Goal: Transaction & Acquisition: Purchase product/service

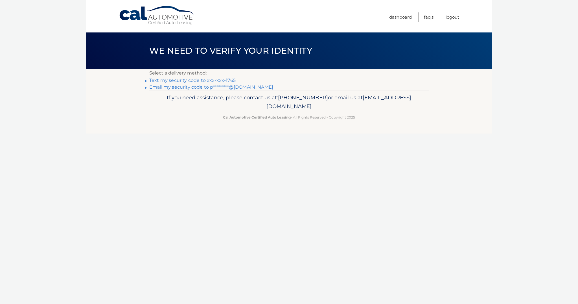
click at [179, 81] on link "Text my security code to xxx-xxx-1765" at bounding box center [192, 80] width 86 height 5
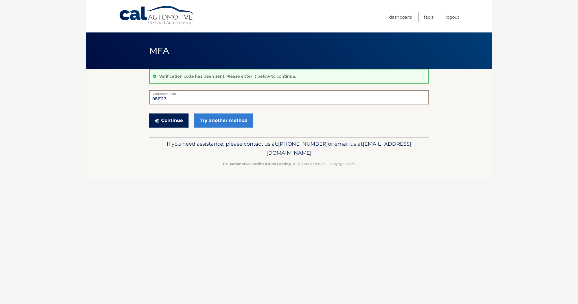
type input "986117"
click at [171, 124] on button "Continue" at bounding box center [168, 120] width 39 height 14
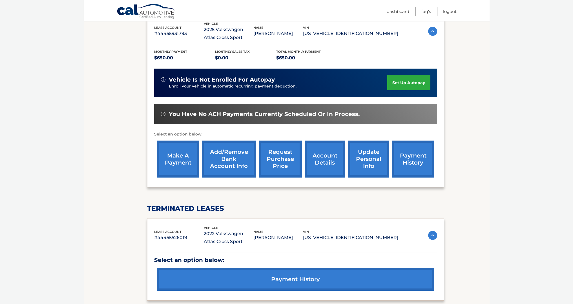
scroll to position [124, 0]
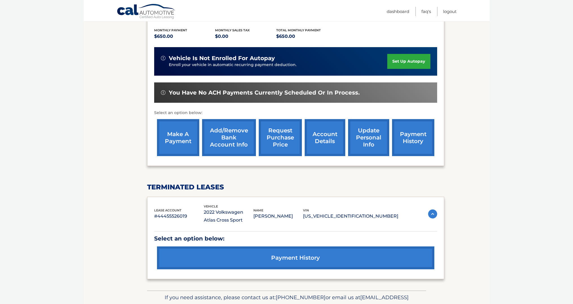
click at [177, 139] on link "make a payment" at bounding box center [178, 137] width 42 height 37
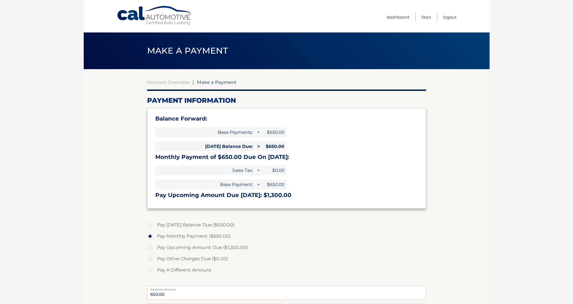
select select "YzE3Njk1ODUtYzhmOS00OGM1LWE0NjEtYTM0NDliMTVhYmZi"
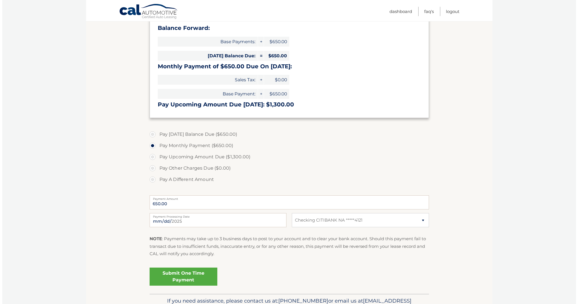
scroll to position [100, 0]
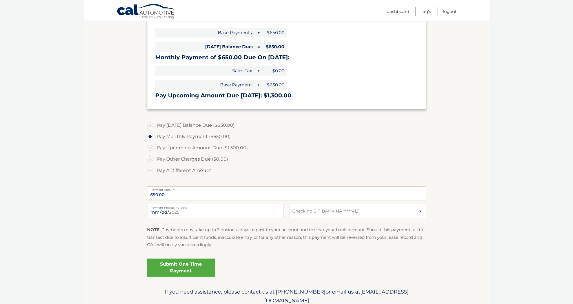
click at [190, 264] on link "Submit One Time Payment" at bounding box center [181, 267] width 68 height 18
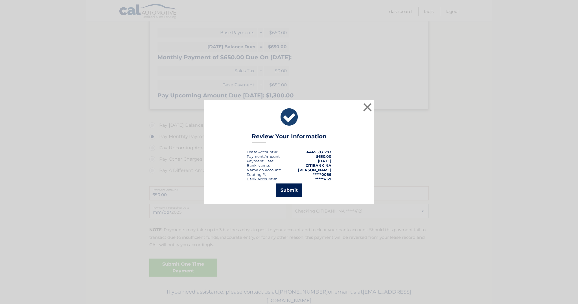
click at [295, 190] on button "Submit" at bounding box center [289, 190] width 26 height 14
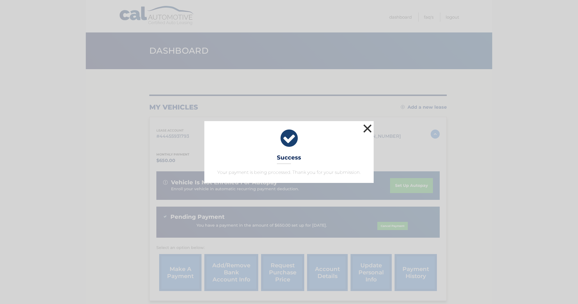
click at [367, 128] on button "×" at bounding box center [367, 128] width 11 height 11
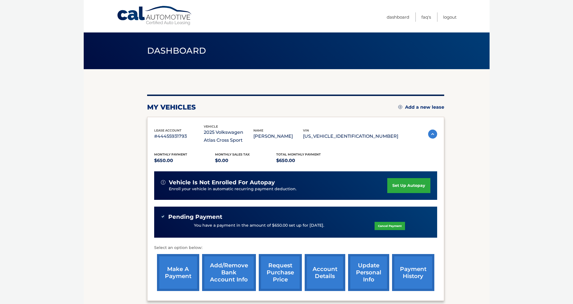
scroll to position [1, 0]
